Goal: Transaction & Acquisition: Book appointment/travel/reservation

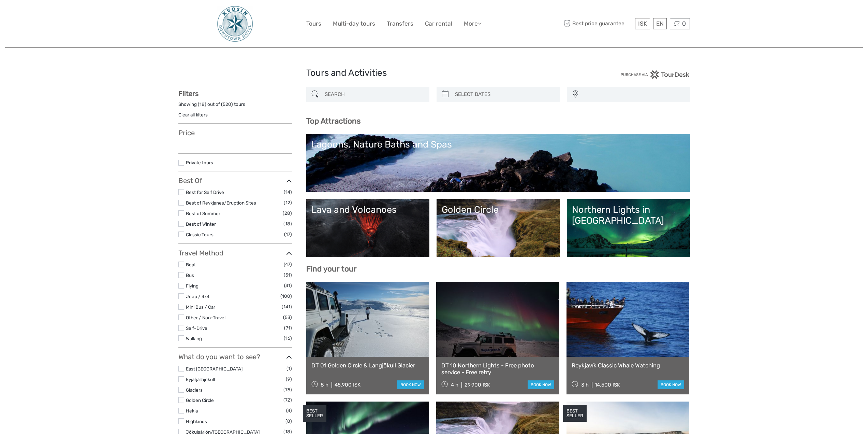
select select
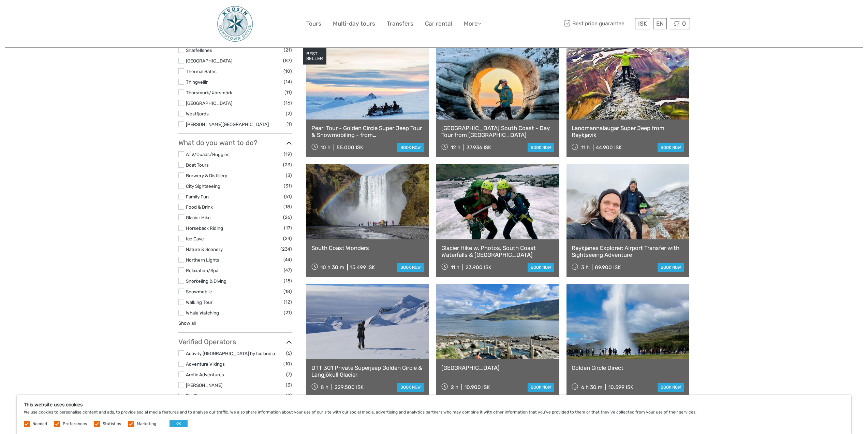
scroll to position [478, 0]
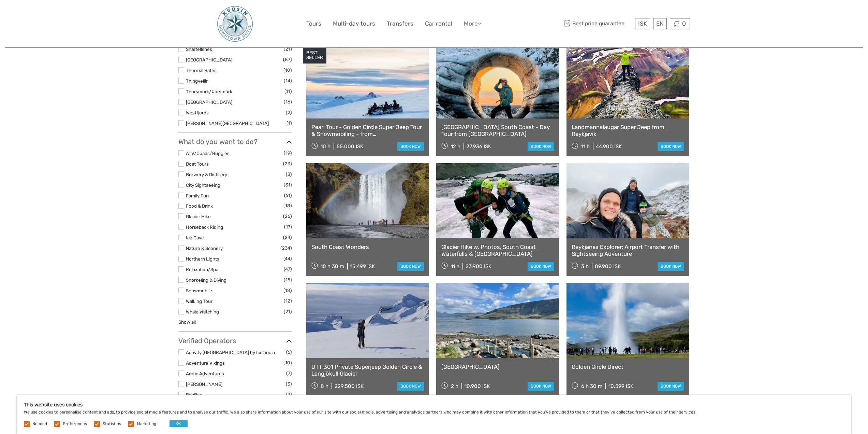
click at [372, 198] on link at bounding box center [367, 200] width 123 height 75
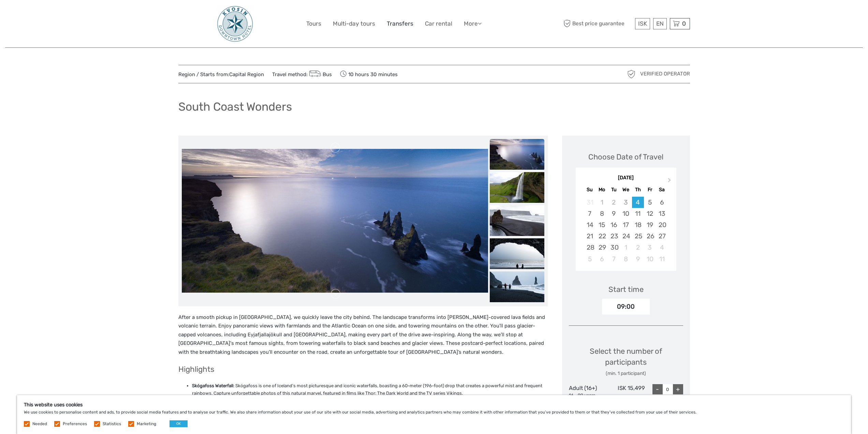
click at [392, 24] on link "Transfers" at bounding box center [400, 24] width 27 height 10
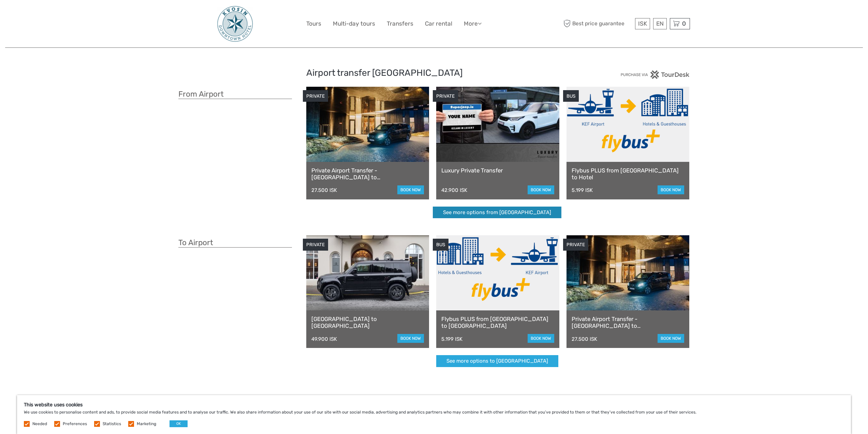
click at [510, 217] on link "See more options from Keflavík airport" at bounding box center [497, 212] width 129 height 12
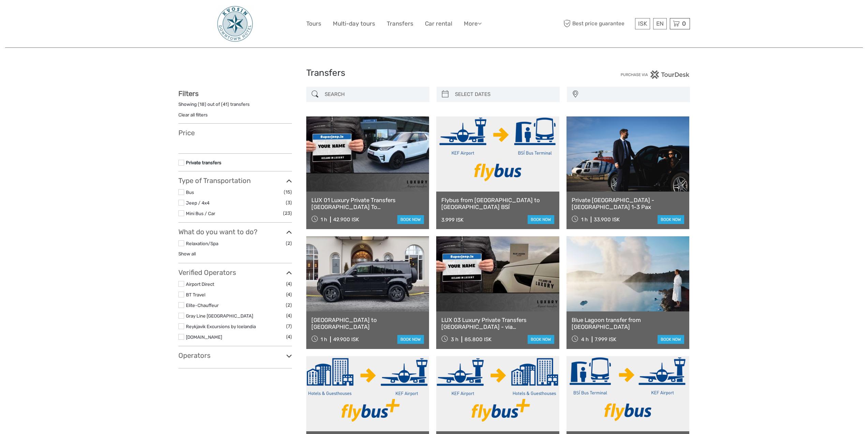
select select
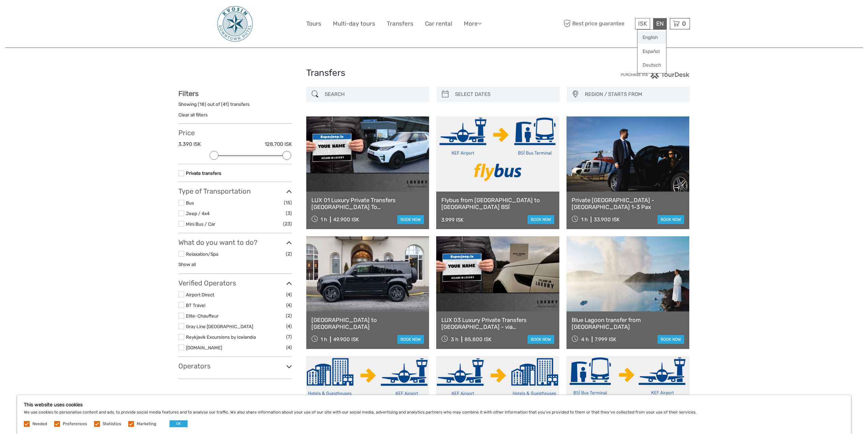
click at [649, 37] on link "English" at bounding box center [652, 37] width 29 height 12
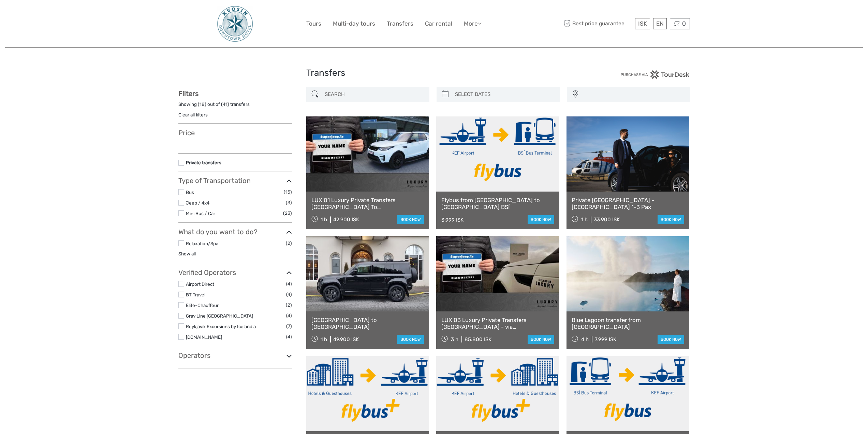
select select
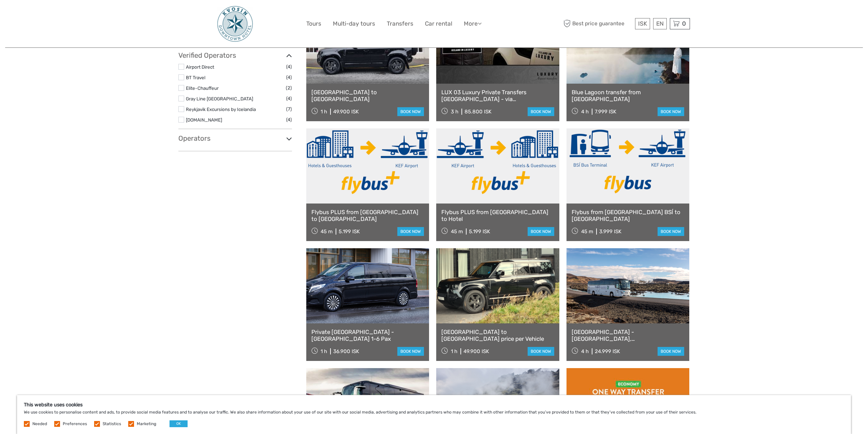
scroll to position [341, 0]
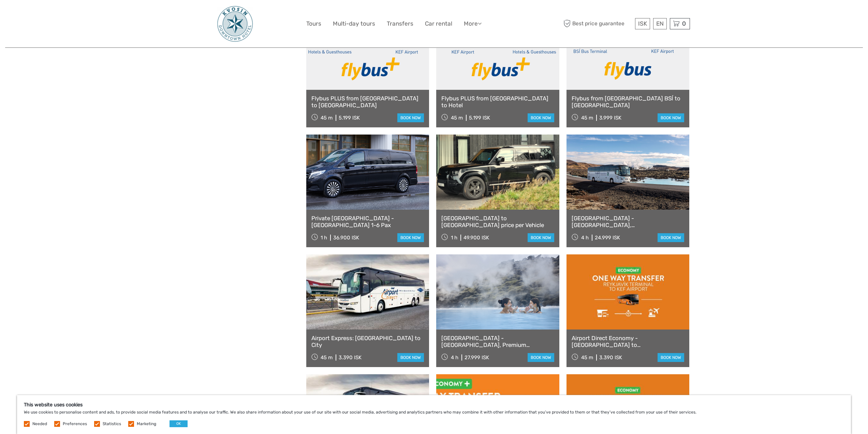
click at [233, 20] on img at bounding box center [235, 23] width 37 height 37
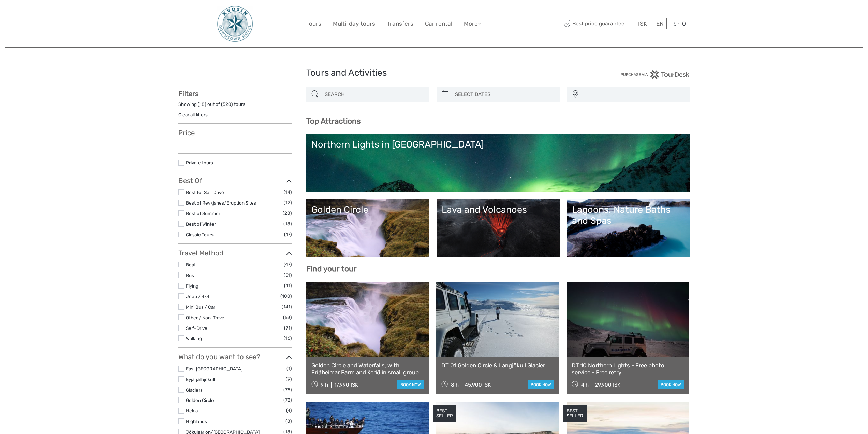
select select
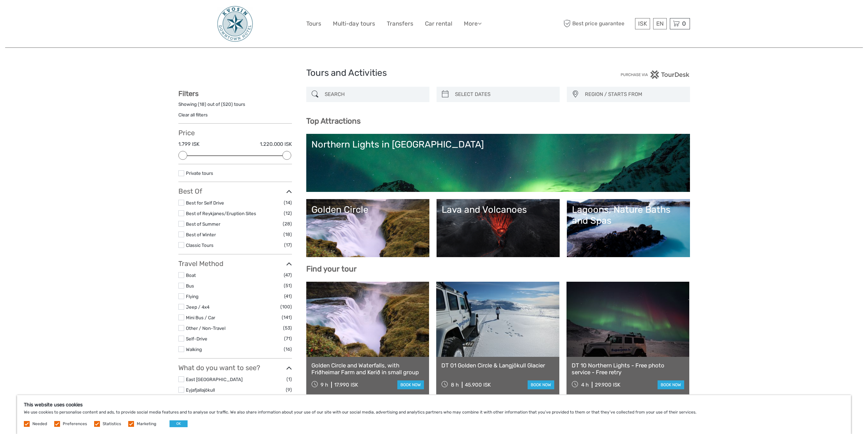
click at [228, 20] on img at bounding box center [235, 23] width 37 height 37
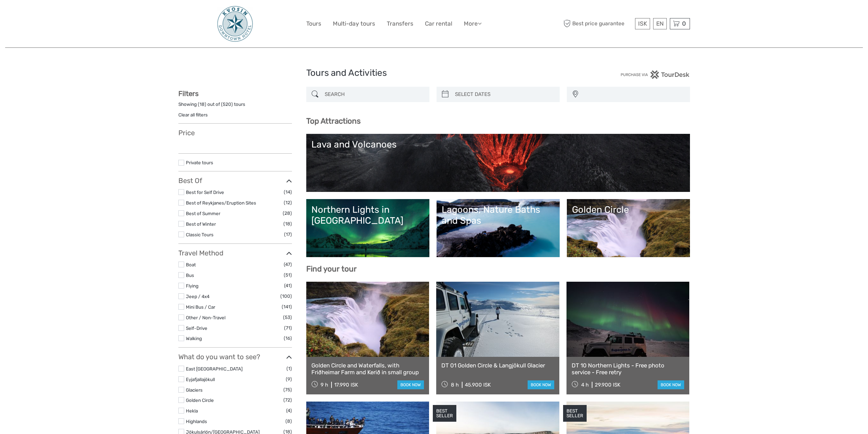
select select
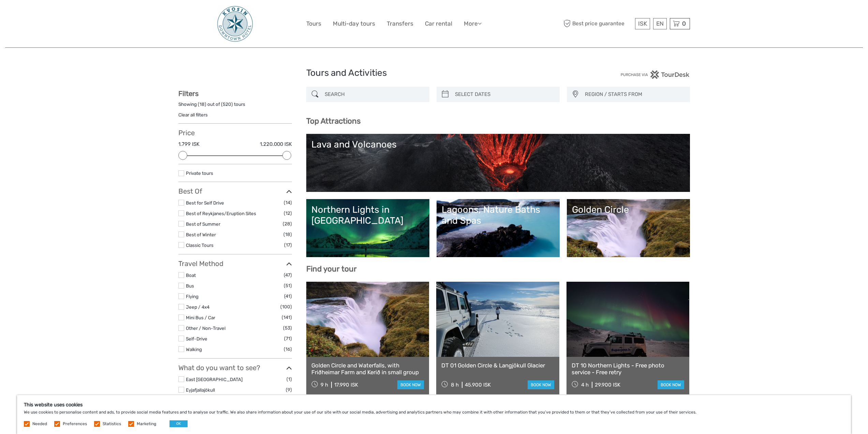
click at [232, 11] on img at bounding box center [235, 23] width 37 height 37
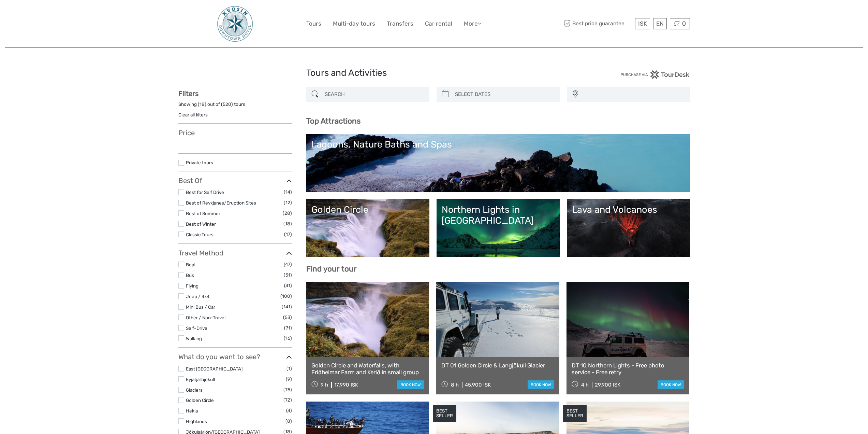
select select
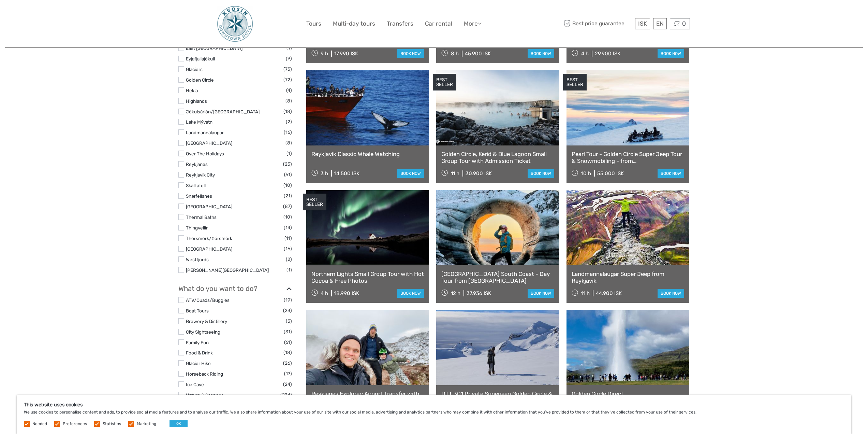
scroll to position [341, 0]
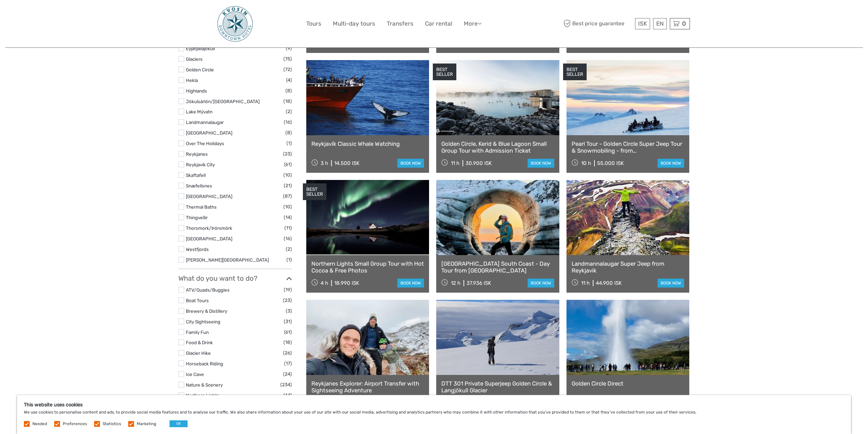
click at [617, 226] on link at bounding box center [628, 217] width 123 height 75
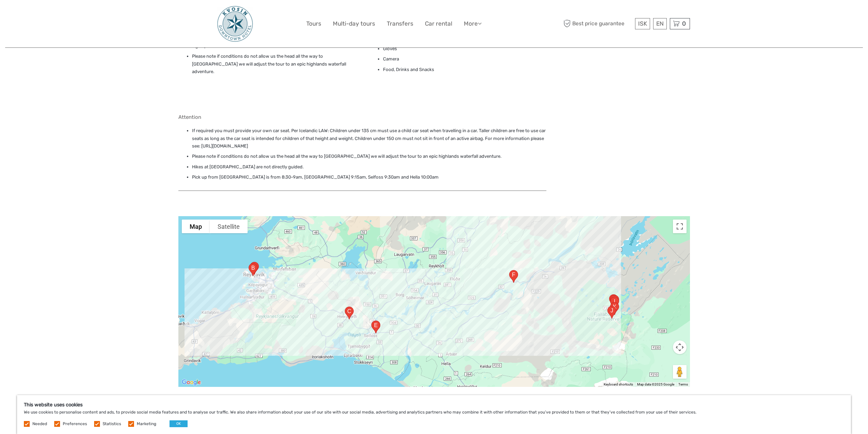
scroll to position [751, 0]
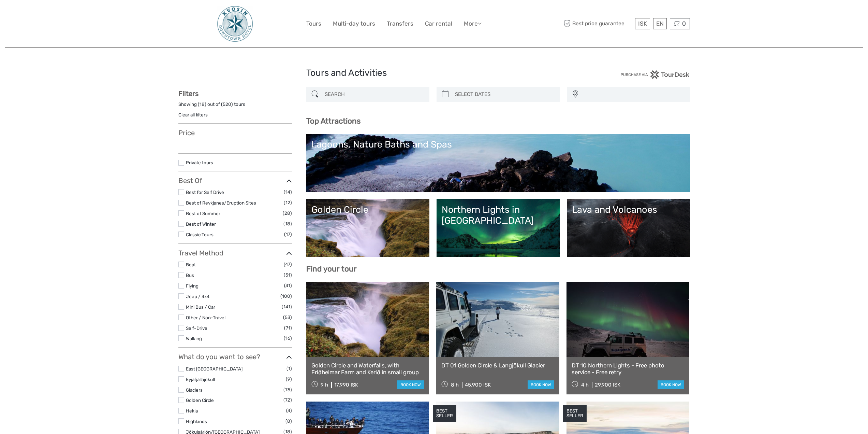
select select
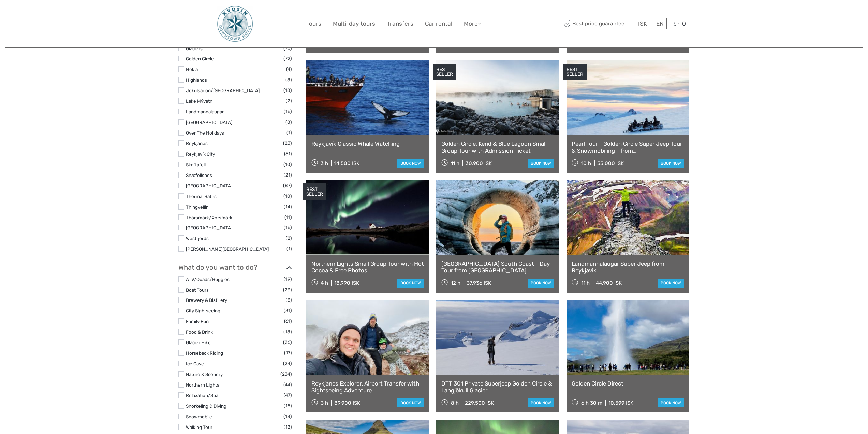
select select
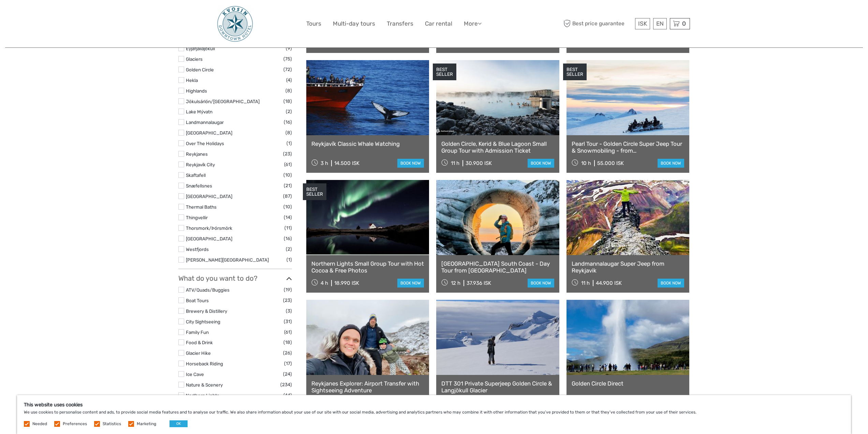
scroll to position [0, 0]
click at [496, 231] on link at bounding box center [497, 217] width 123 height 75
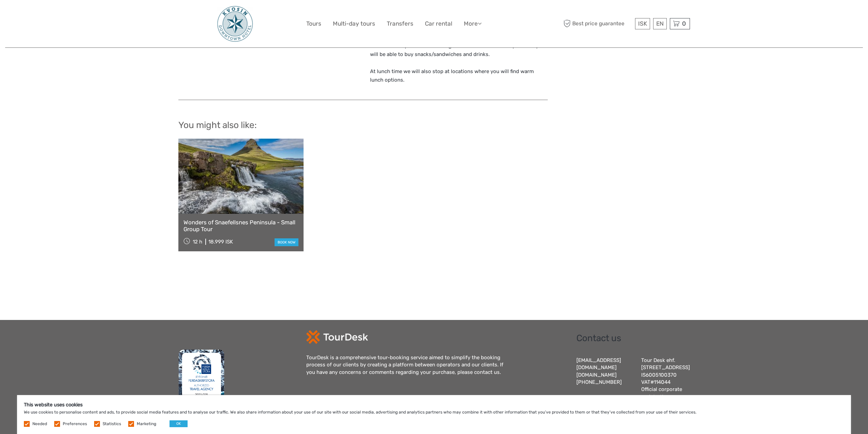
scroll to position [677, 0]
